Goal: Information Seeking & Learning: Learn about a topic

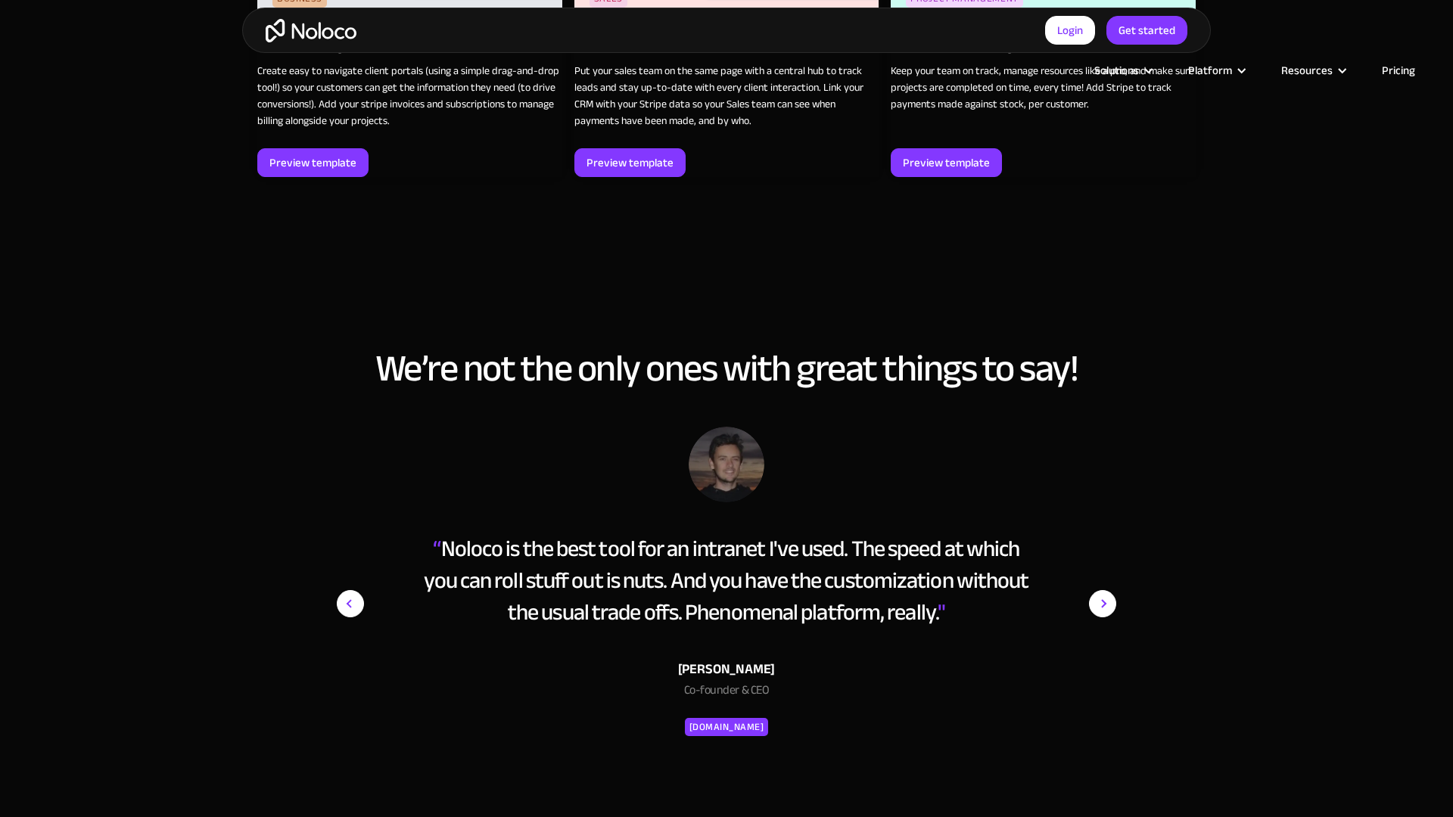
scroll to position [2818, 0]
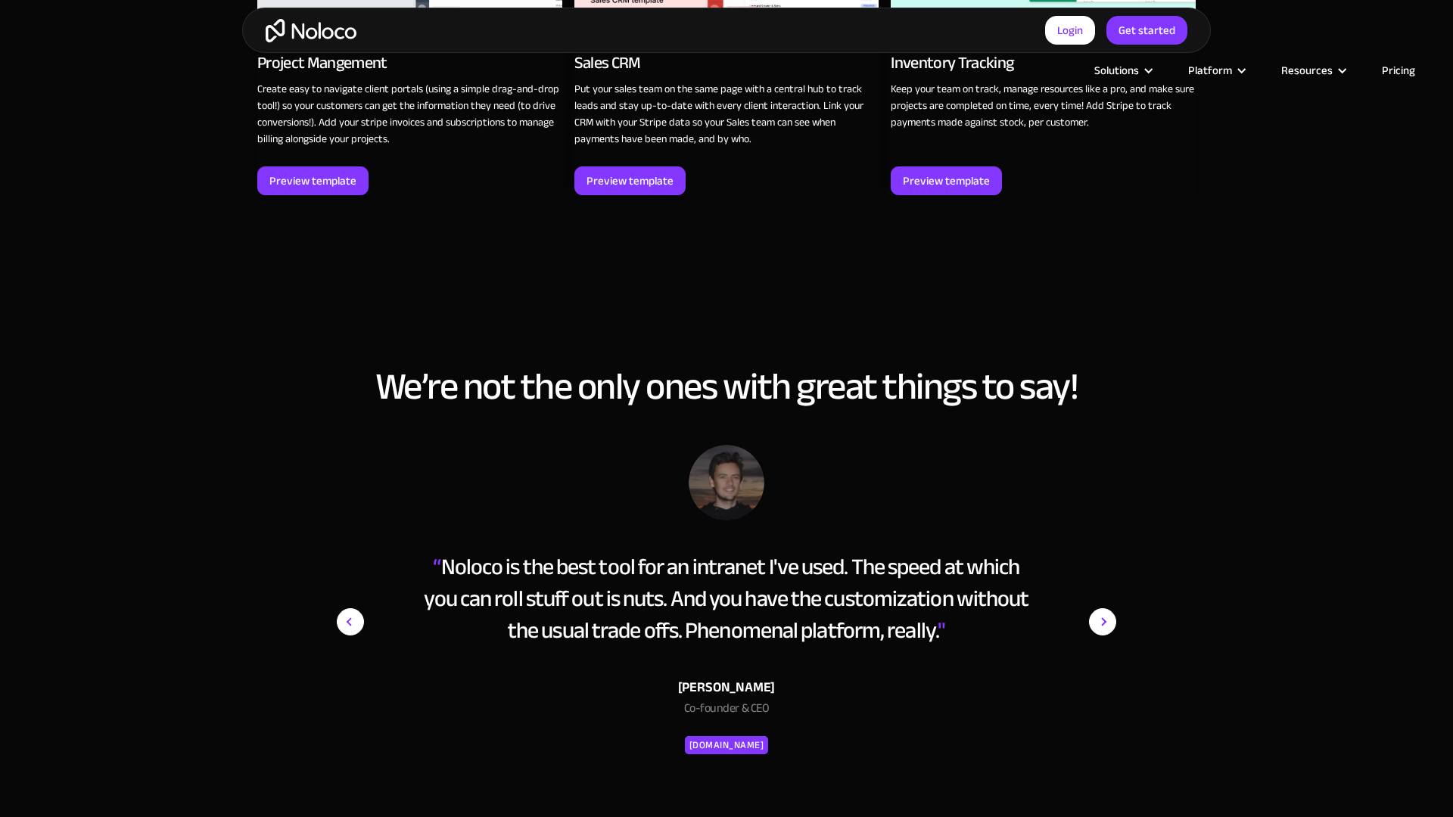
scroll to position [2818, 0]
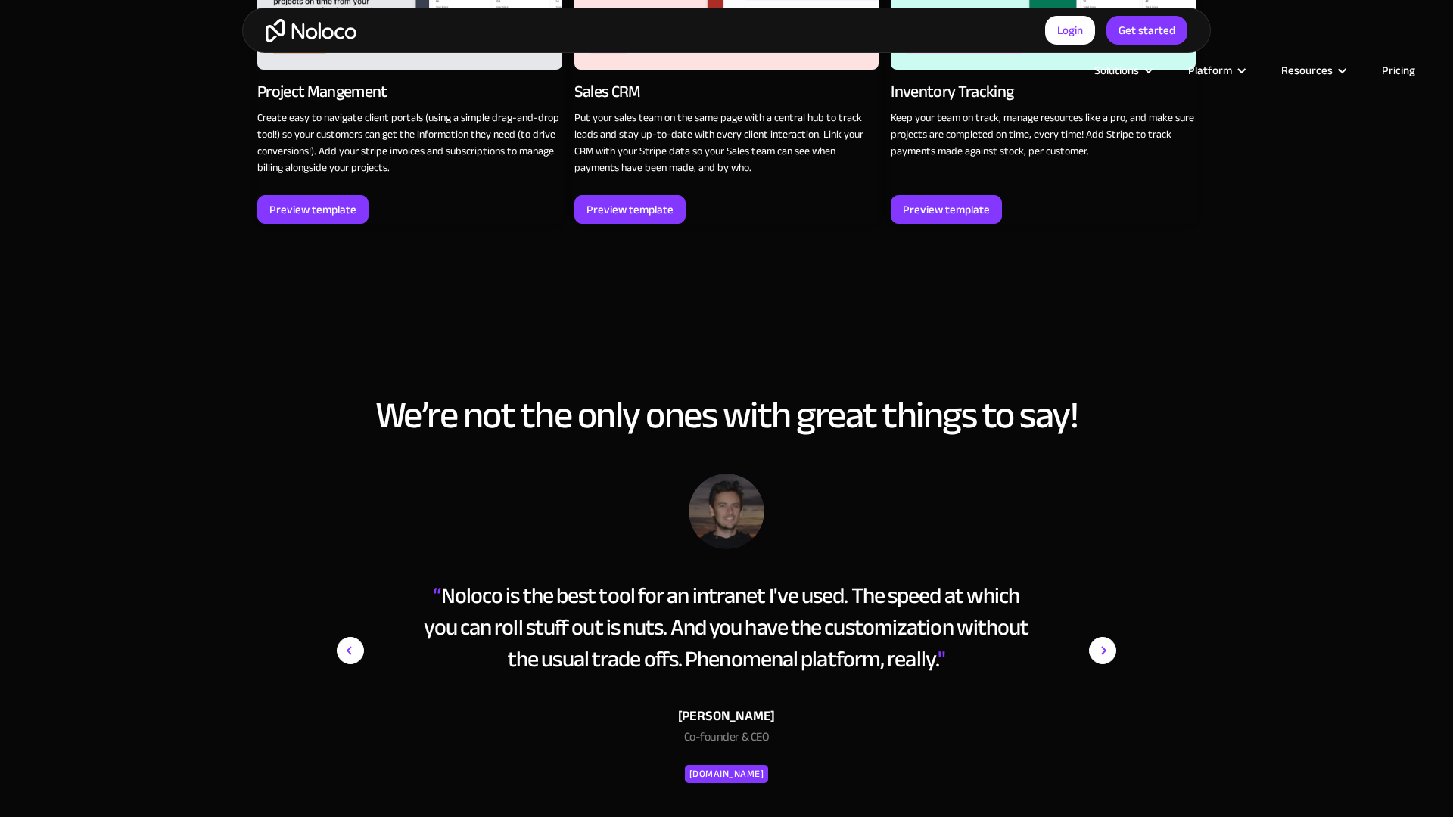
scroll to position [2817, 0]
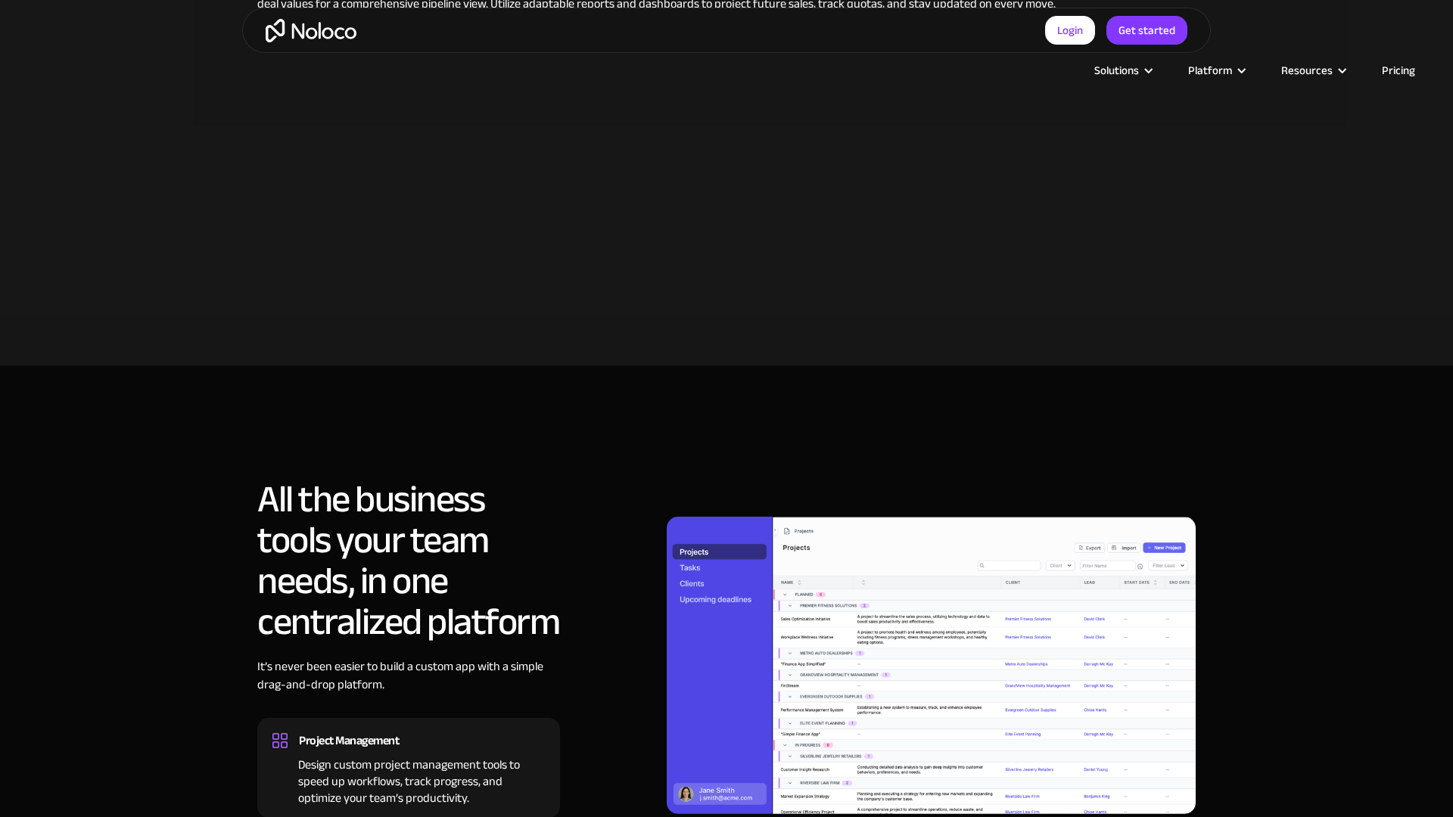
scroll to position [643, 0]
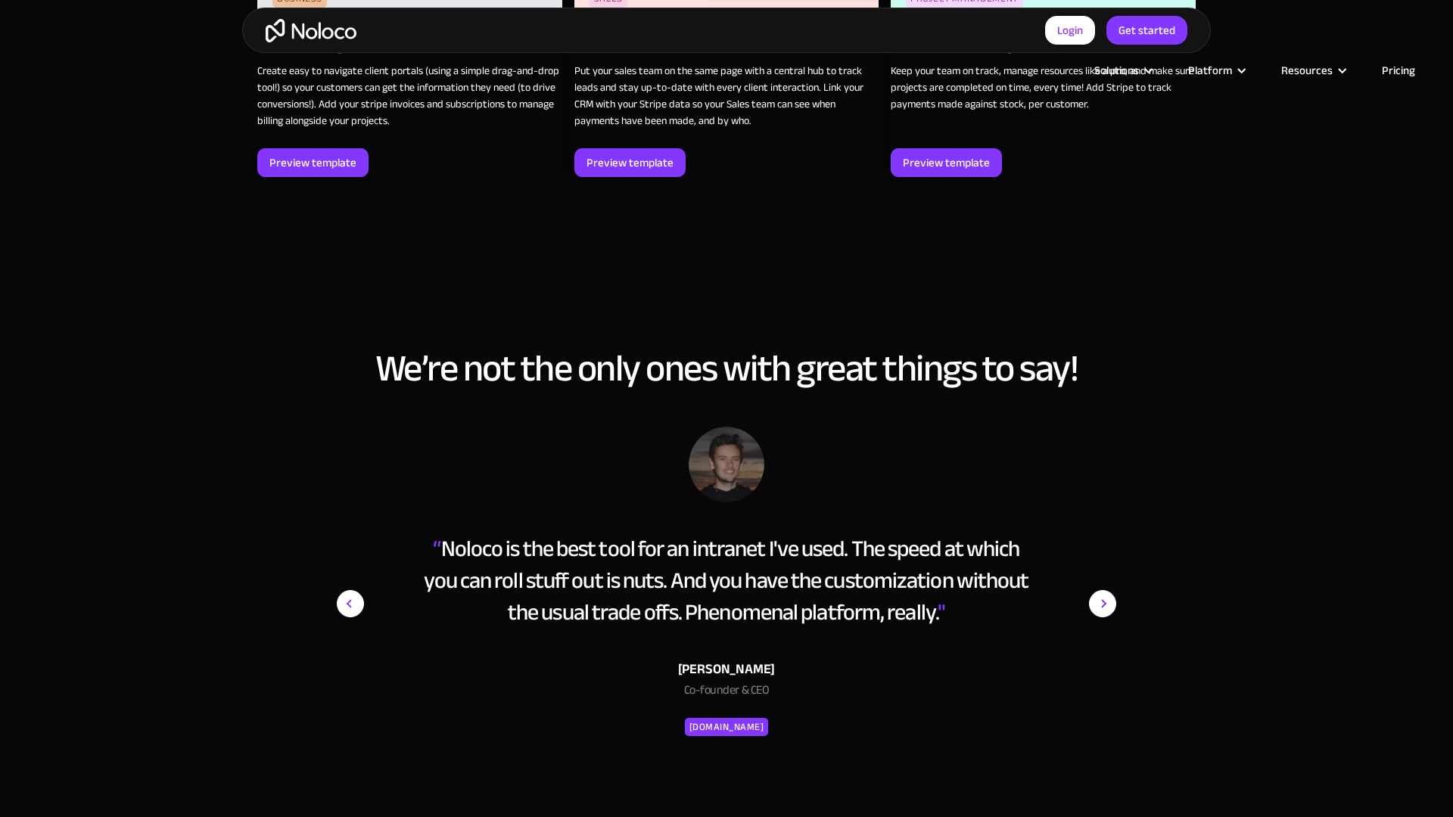
scroll to position [2818, 0]
